Goal: Transaction & Acquisition: Purchase product/service

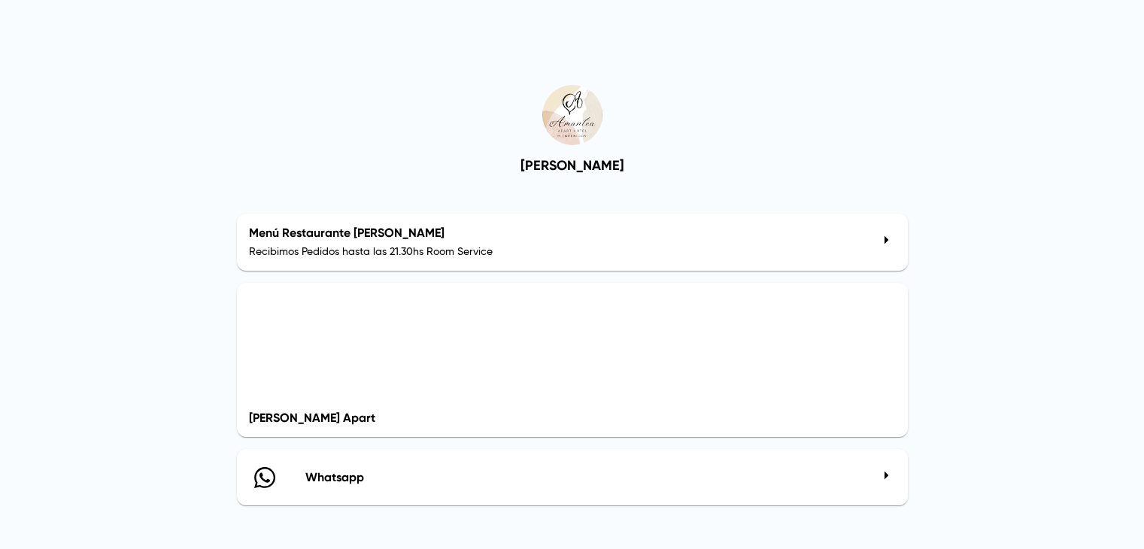
click at [739, 249] on p "Recibimos Pedidos hasta las 21.30hs Room Service" at bounding box center [559, 252] width 621 height 13
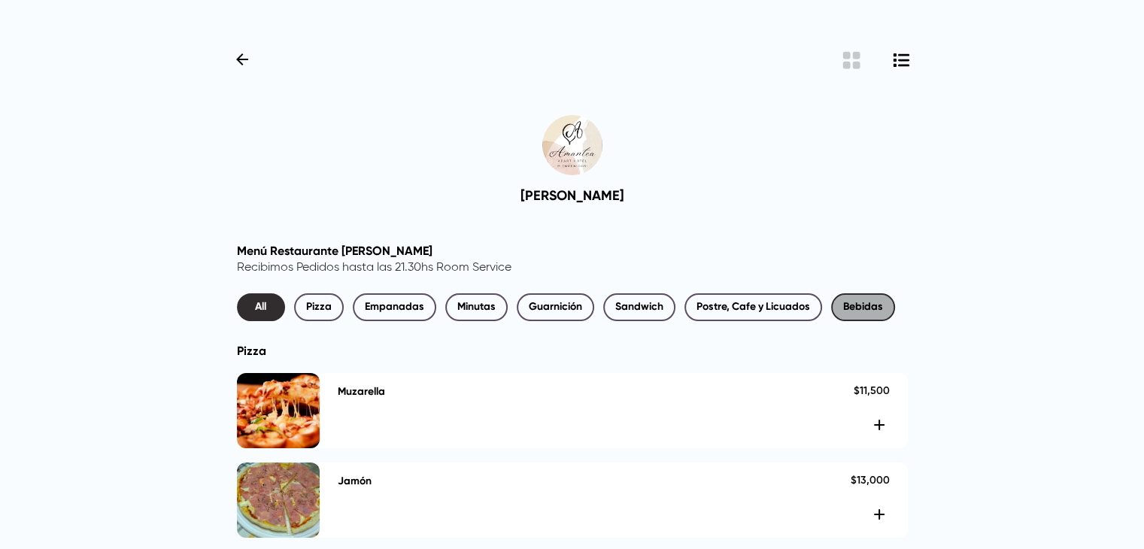
click at [856, 313] on span "Bebidas" at bounding box center [863, 307] width 40 height 19
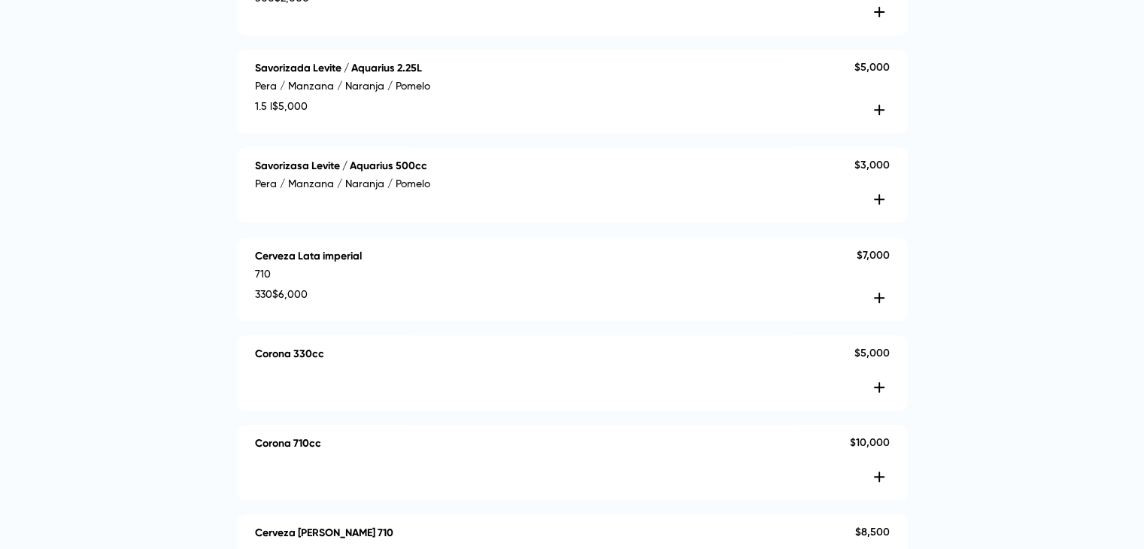
scroll to position [781, 0]
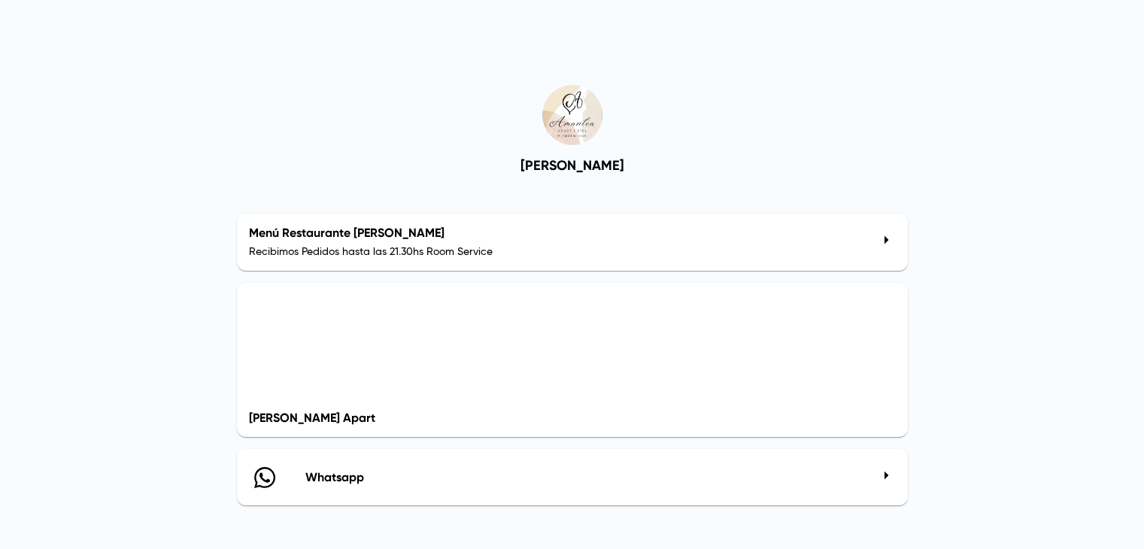
click at [585, 232] on h2 "Menú Restaurante [PERSON_NAME]" at bounding box center [559, 233] width 621 height 14
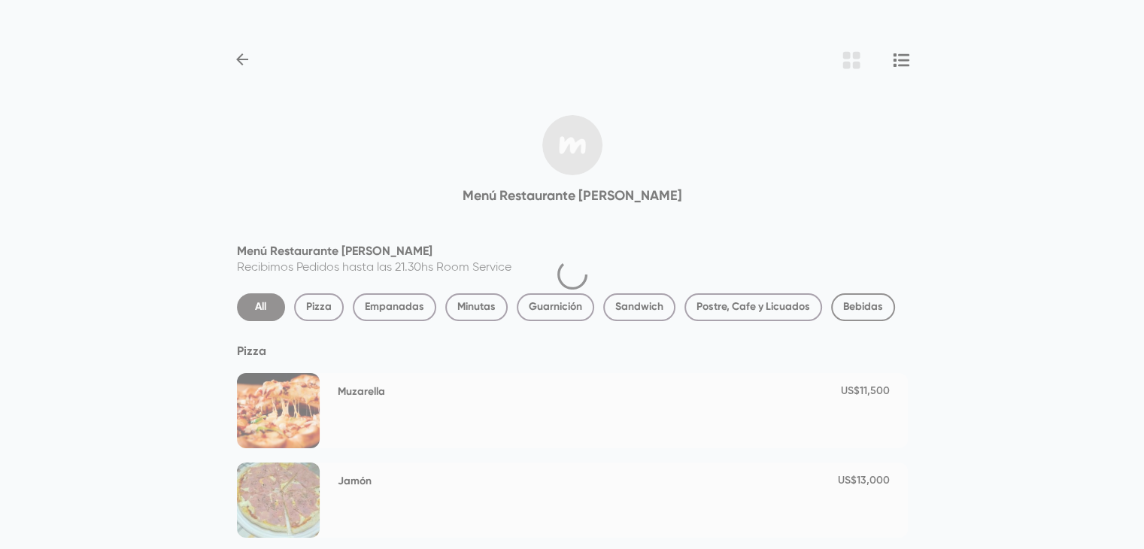
click at [870, 310] on span "Bebidas" at bounding box center [863, 307] width 40 height 19
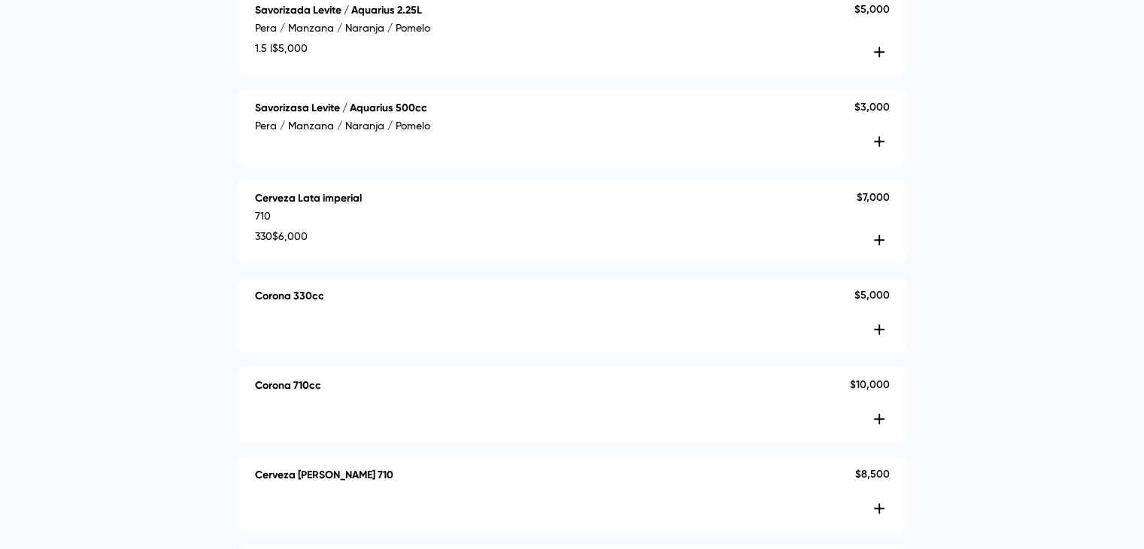
scroll to position [932, 0]
